Goal: Navigation & Orientation: Understand site structure

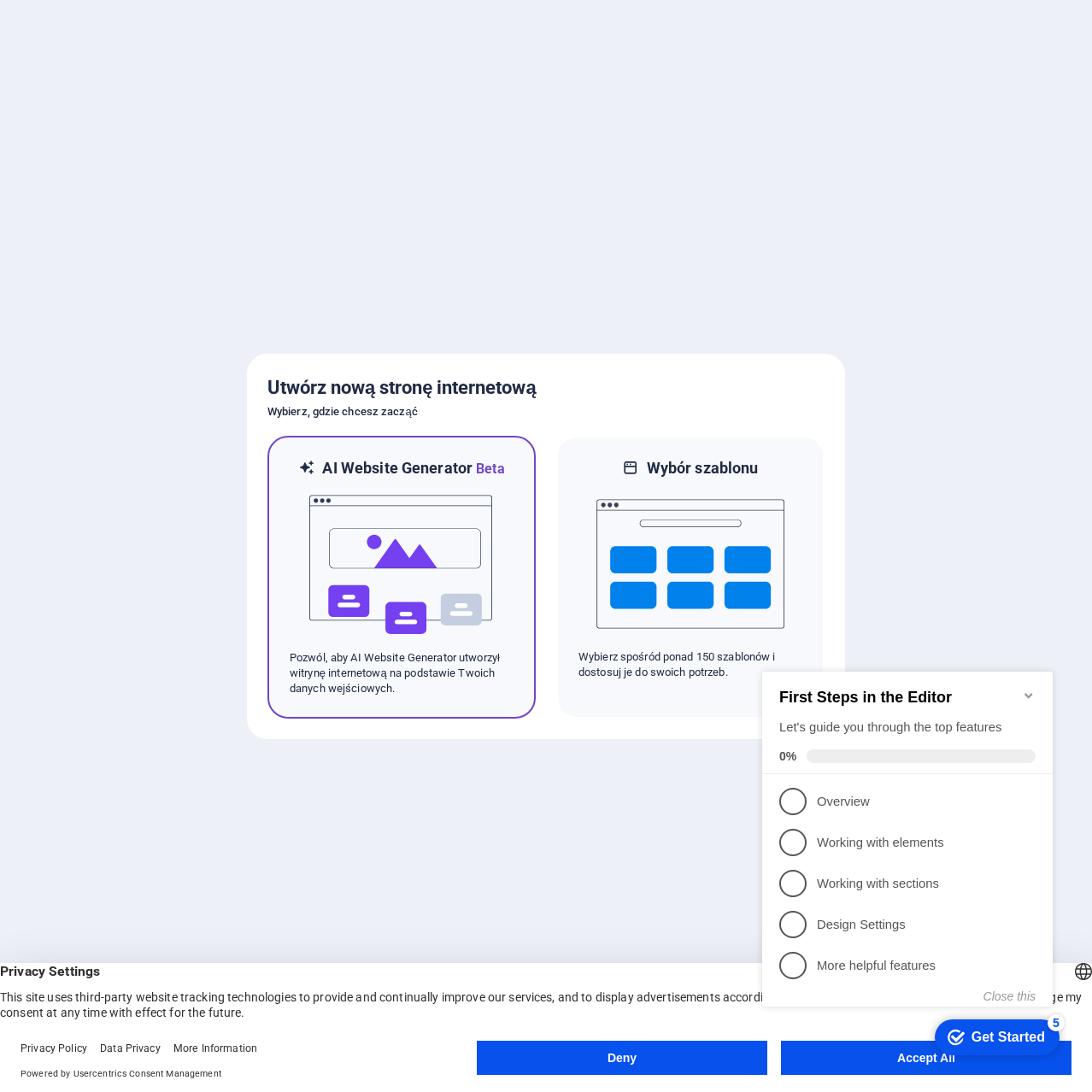
click at [405, 566] on img at bounding box center [401, 565] width 188 height 171
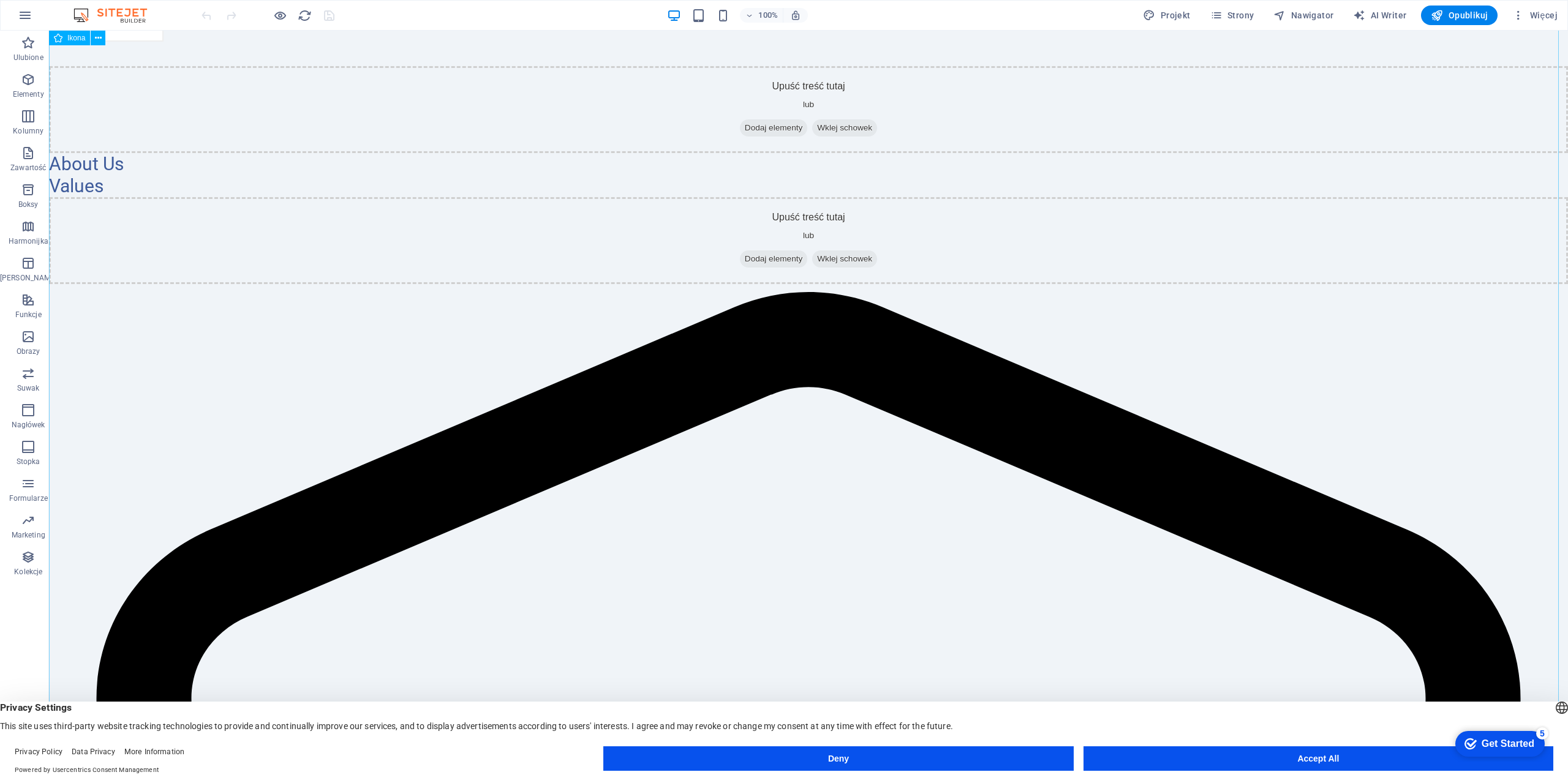
scroll to position [123, 0]
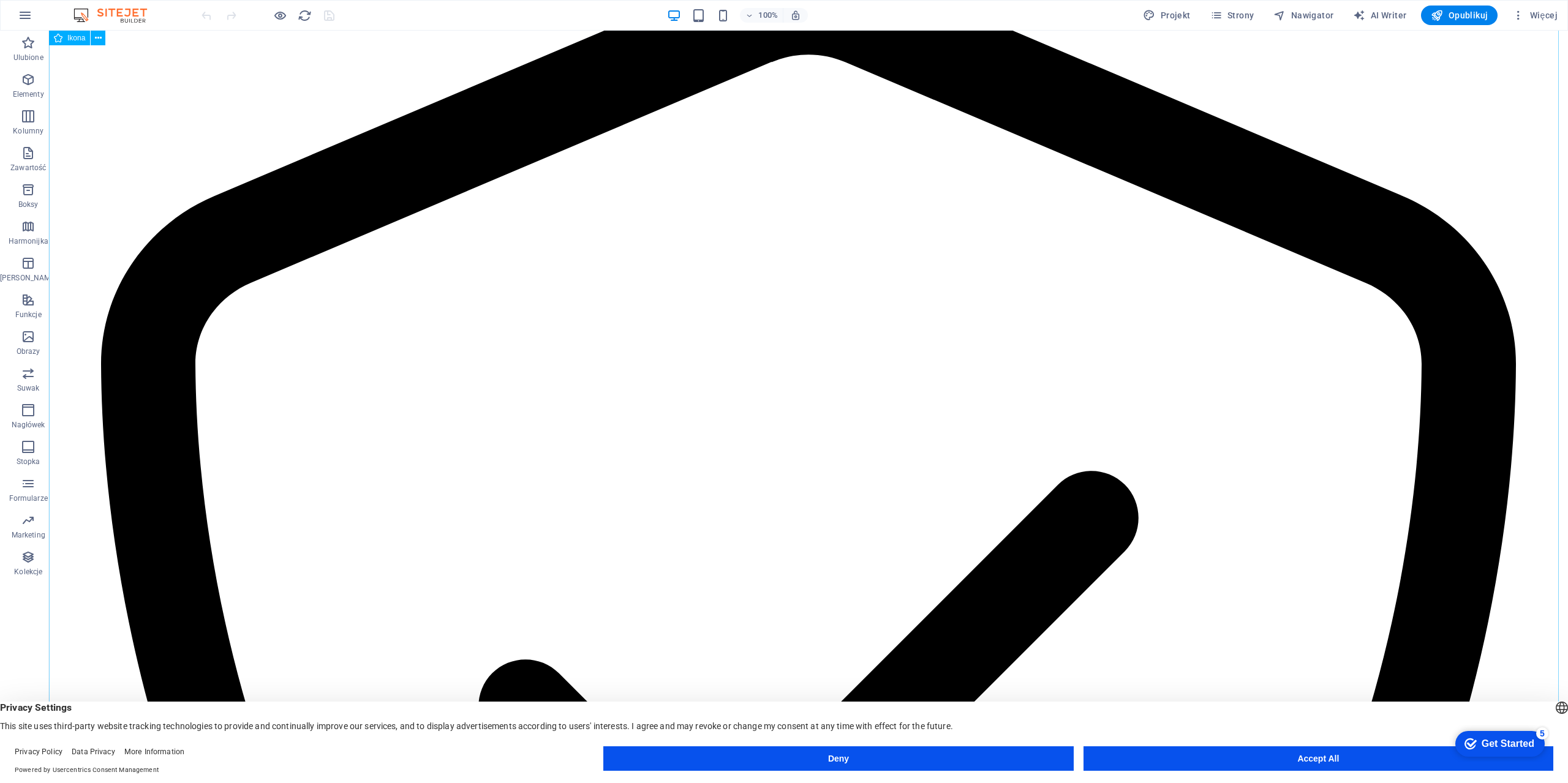
scroll to position [641, 0]
